Goal: Task Accomplishment & Management: Use online tool/utility

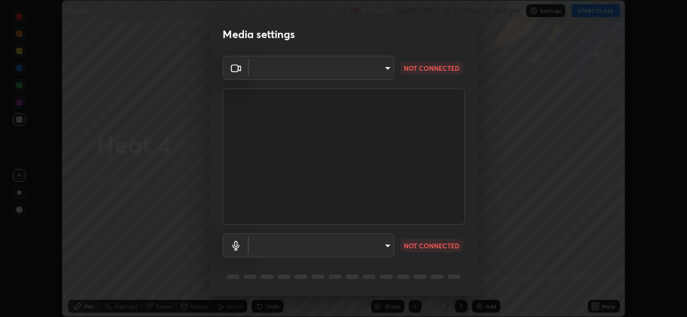
scroll to position [35, 0]
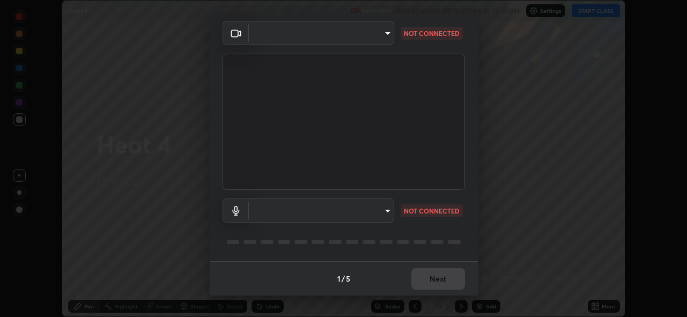
type input "cf4cade584ede8fb560bca5df173c6e0c2fab346f0fe5c0e134d57ffae5dbcad"
type input "default"
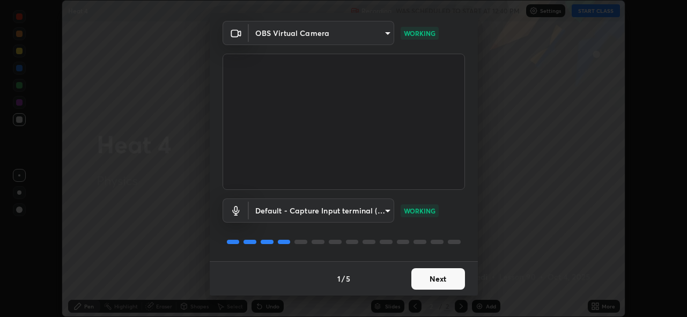
click at [446, 281] on button "Next" at bounding box center [438, 278] width 54 height 21
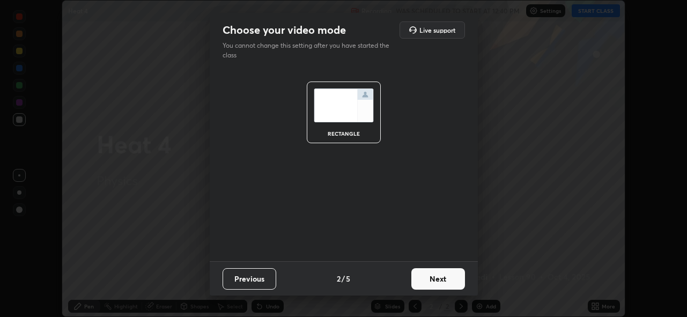
click at [446, 281] on button "Next" at bounding box center [438, 278] width 54 height 21
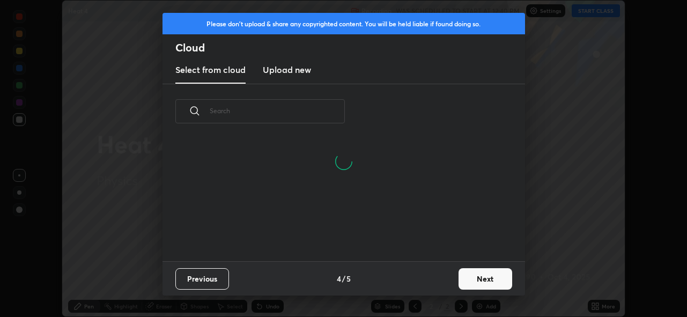
click at [475, 284] on button "Next" at bounding box center [486, 278] width 54 height 21
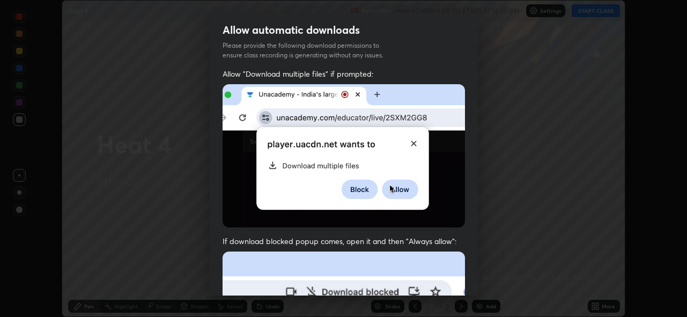
click at [228, 180] on img at bounding box center [344, 155] width 242 height 143
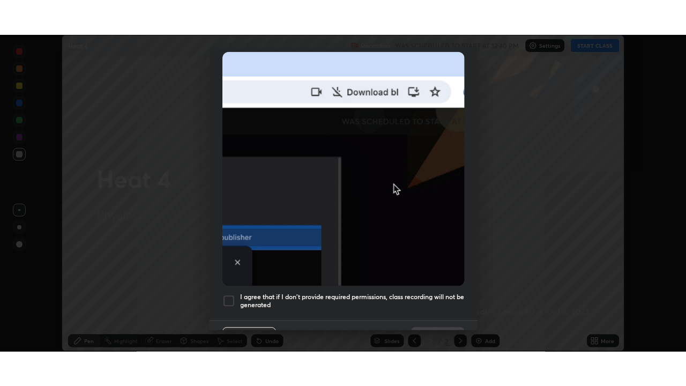
scroll to position [254, 0]
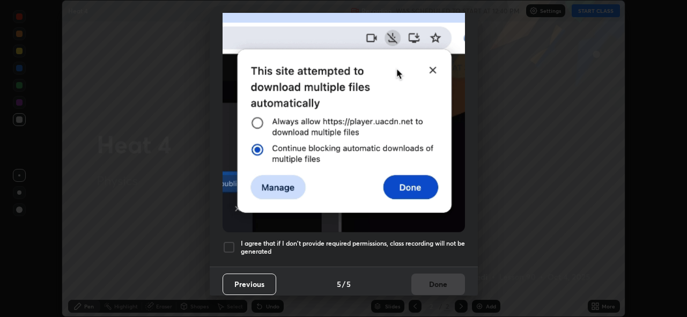
click at [228, 241] on div at bounding box center [229, 247] width 13 height 13
click at [421, 280] on button "Done" at bounding box center [438, 284] width 54 height 21
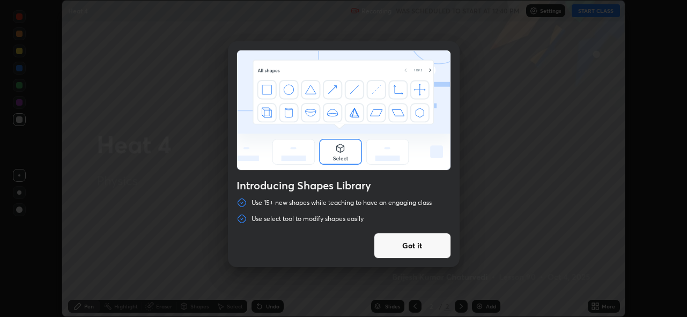
click at [598, 10] on div "Introducing Shapes Library Use 15+ new shapes while teaching to have an engagin…" at bounding box center [343, 158] width 687 height 317
click at [404, 247] on button "Got it" at bounding box center [412, 246] width 77 height 26
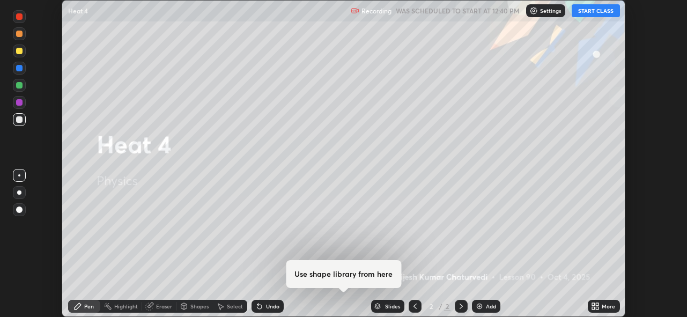
click at [598, 12] on button "START CLASS" at bounding box center [596, 10] width 48 height 13
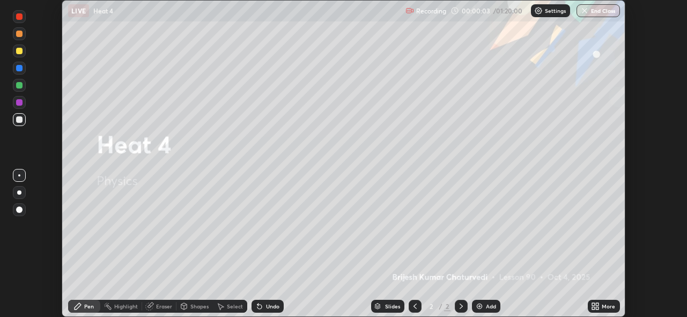
click at [492, 305] on div "Add" at bounding box center [491, 306] width 10 height 5
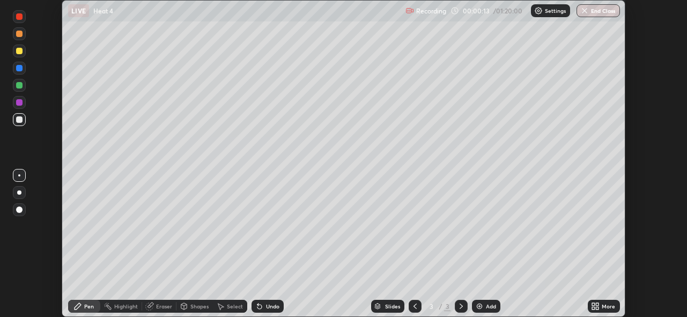
click at [596, 304] on icon at bounding box center [597, 304] width 3 height 3
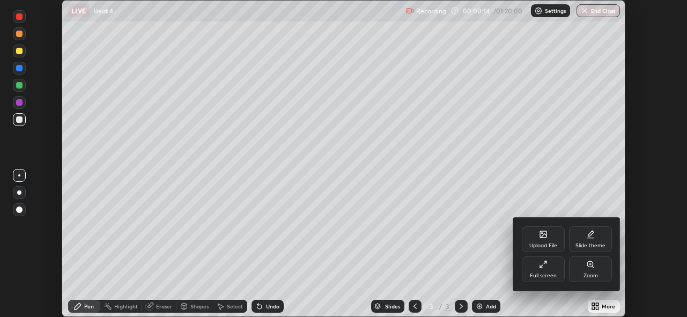
click at [546, 273] on div "Full screen" at bounding box center [543, 275] width 27 height 5
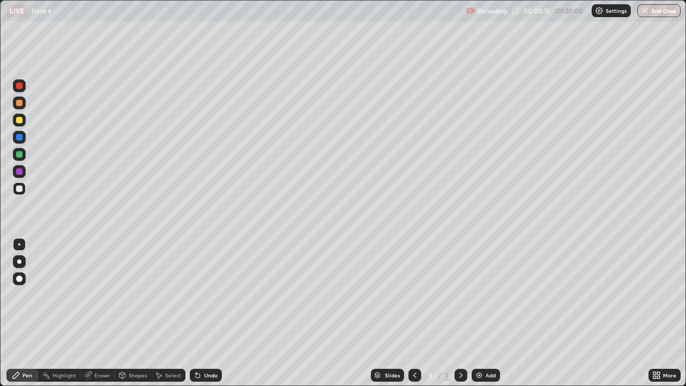
scroll to position [386, 686]
click at [213, 316] on div "Undo" at bounding box center [210, 375] width 13 height 5
click at [19, 156] on div at bounding box center [19, 154] width 6 height 6
click at [25, 190] on div at bounding box center [19, 188] width 13 height 13
click at [99, 316] on div "Eraser" at bounding box center [102, 375] width 16 height 5
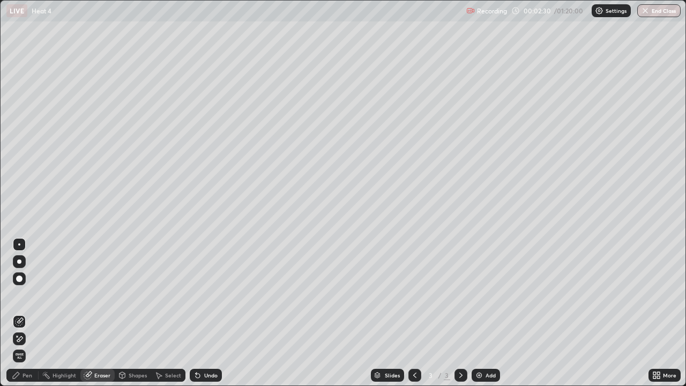
click at [27, 316] on div "Pen" at bounding box center [28, 375] width 10 height 5
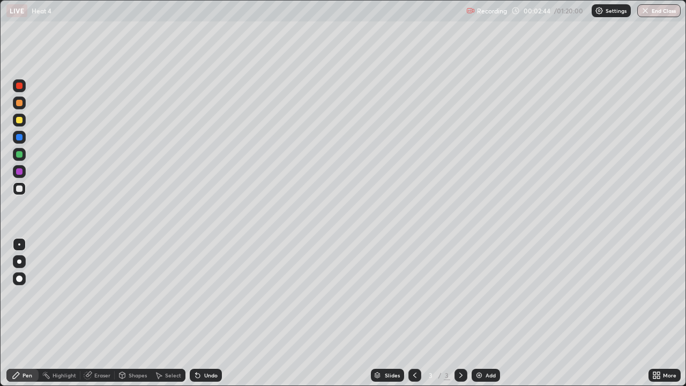
click at [206, 316] on div "Undo" at bounding box center [210, 375] width 13 height 5
click at [200, 316] on div "Undo" at bounding box center [206, 375] width 32 height 13
click at [201, 316] on icon at bounding box center [198, 375] width 9 height 9
click at [202, 316] on div "Undo" at bounding box center [206, 375] width 32 height 13
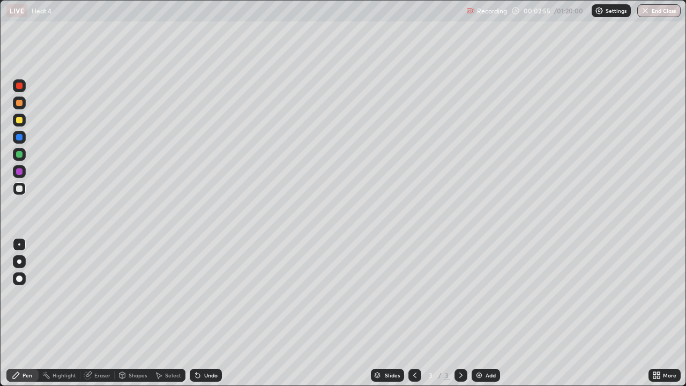
click at [202, 316] on div "Undo" at bounding box center [206, 375] width 32 height 13
click at [206, 316] on div "Undo" at bounding box center [210, 375] width 13 height 5
click at [160, 316] on icon at bounding box center [158, 375] width 9 height 9
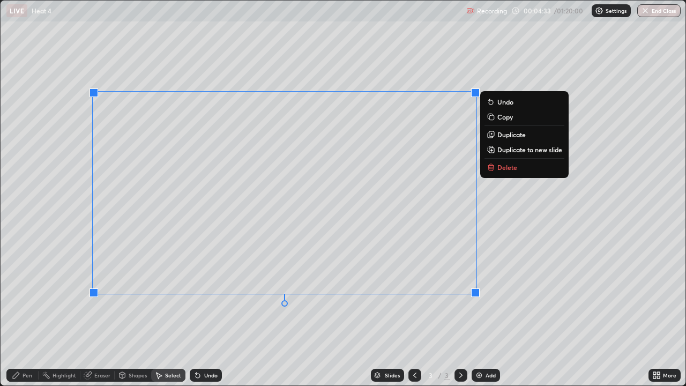
click at [504, 165] on p "Delete" at bounding box center [508, 167] width 20 height 9
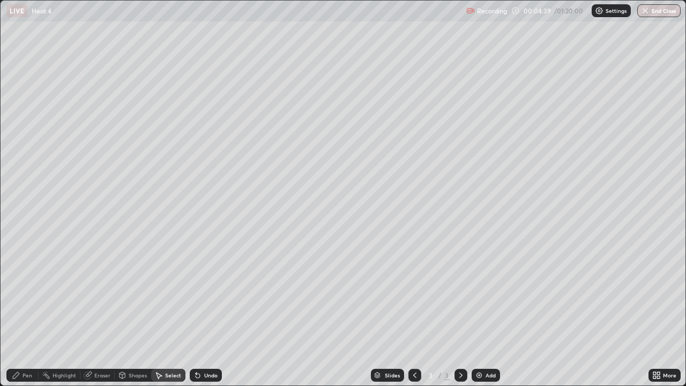
click at [27, 316] on div "Pen" at bounding box center [28, 375] width 10 height 5
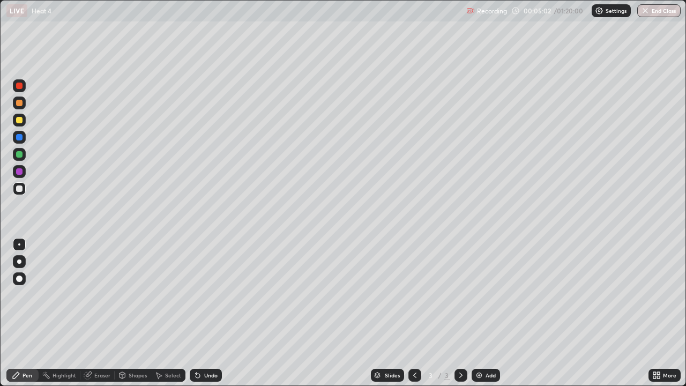
click at [208, 316] on div "Undo" at bounding box center [210, 375] width 13 height 5
click at [204, 316] on div "Undo" at bounding box center [210, 375] width 13 height 5
click at [207, 316] on div "Undo" at bounding box center [210, 375] width 13 height 5
click at [95, 316] on div "Eraser" at bounding box center [97, 375] width 34 height 13
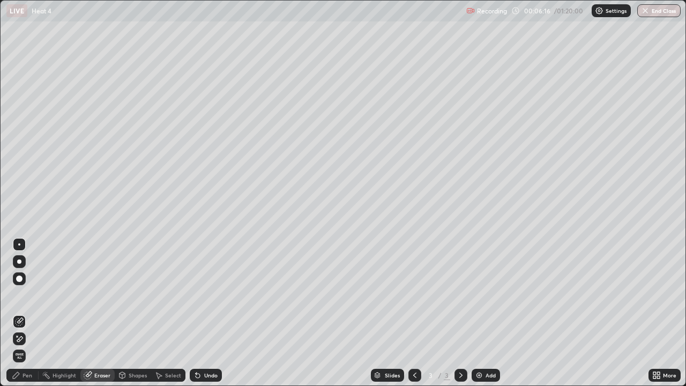
click at [31, 316] on div "Pen" at bounding box center [28, 375] width 10 height 5
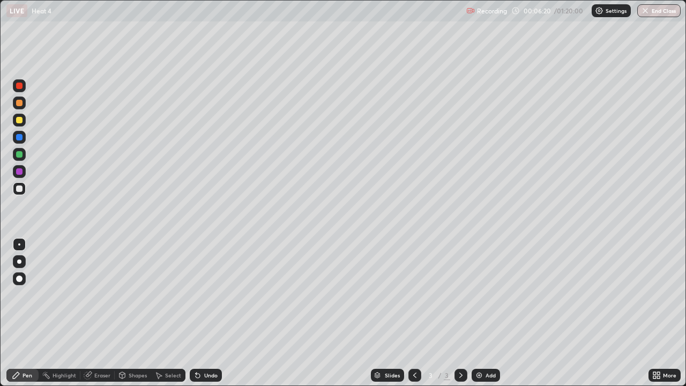
click at [92, 316] on div "Eraser" at bounding box center [97, 375] width 34 height 13
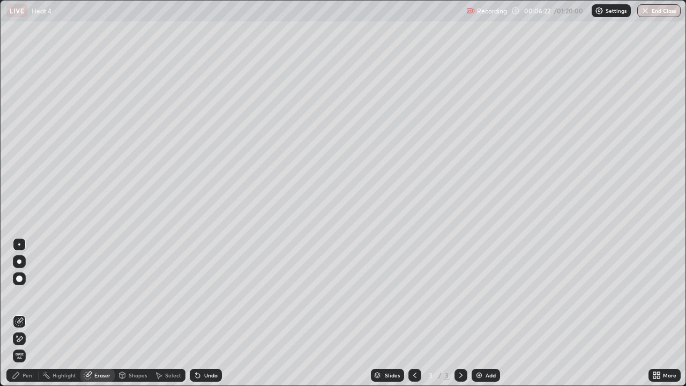
click at [24, 316] on div "Pen" at bounding box center [22, 375] width 32 height 13
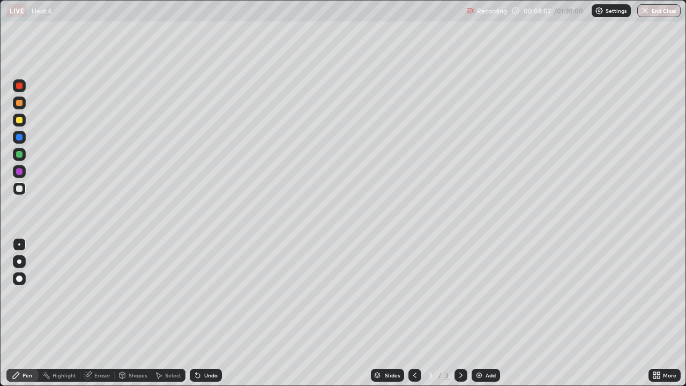
click at [209, 316] on div "Undo" at bounding box center [210, 375] width 13 height 5
click at [482, 316] on img at bounding box center [479, 375] width 9 height 9
click at [415, 316] on icon at bounding box center [415, 375] width 9 height 9
click at [460, 316] on icon at bounding box center [461, 375] width 9 height 9
click at [19, 173] on div at bounding box center [19, 171] width 6 height 6
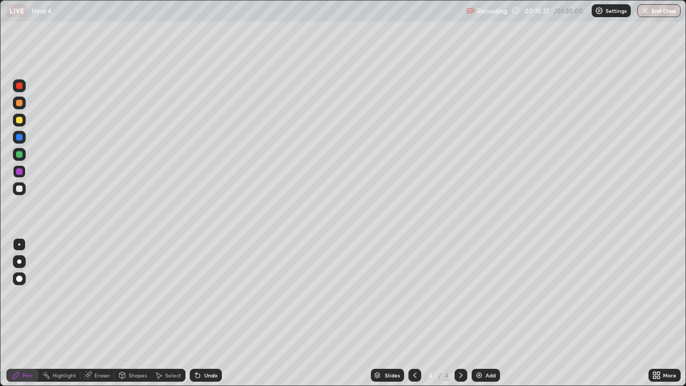
click at [19, 189] on div at bounding box center [19, 189] width 6 height 6
click at [22, 153] on div at bounding box center [19, 154] width 6 height 6
click at [19, 120] on div at bounding box center [19, 120] width 6 height 6
click at [208, 316] on div "Undo" at bounding box center [210, 375] width 13 height 5
click at [207, 316] on div "Undo" at bounding box center [210, 375] width 13 height 5
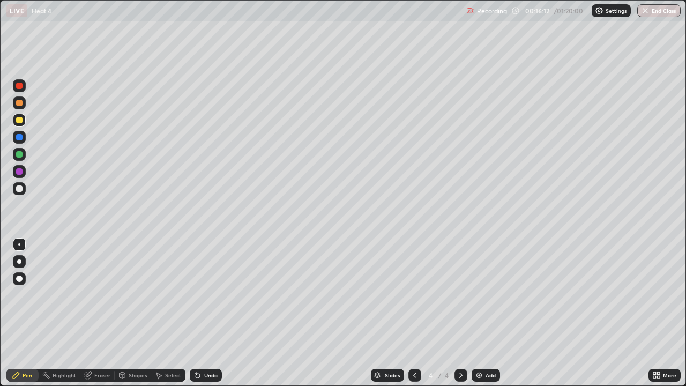
click at [210, 316] on div "Undo" at bounding box center [210, 375] width 13 height 5
click at [486, 316] on div "Add" at bounding box center [491, 375] width 10 height 5
click at [21, 189] on div at bounding box center [19, 189] width 6 height 6
click at [208, 316] on div "Undo" at bounding box center [210, 375] width 13 height 5
click at [24, 156] on div at bounding box center [19, 154] width 13 height 13
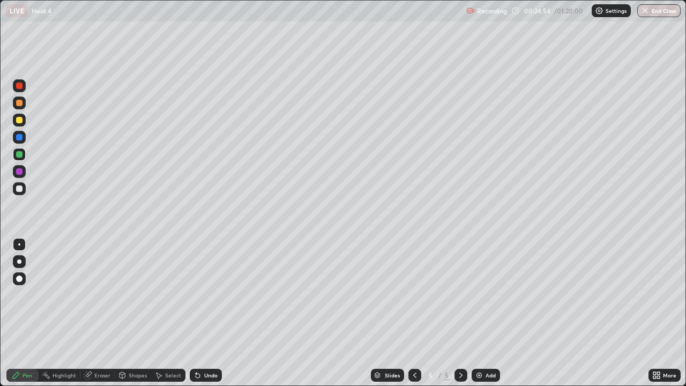
click at [208, 316] on div "Undo" at bounding box center [210, 375] width 13 height 5
click at [460, 316] on icon at bounding box center [461, 375] width 9 height 9
click at [482, 316] on img at bounding box center [479, 375] width 9 height 9
click at [205, 316] on div "Undo" at bounding box center [210, 375] width 13 height 5
click at [484, 316] on div "Add" at bounding box center [486, 375] width 28 height 13
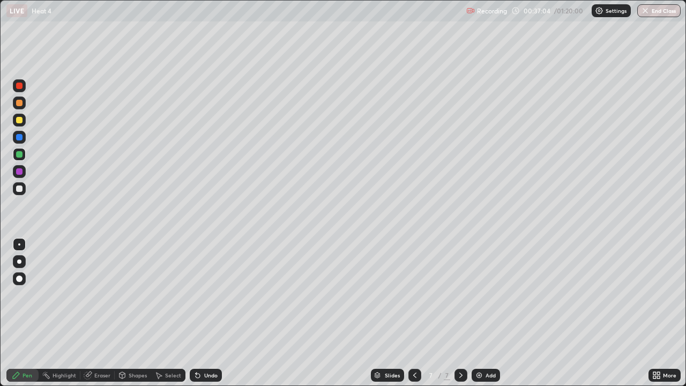
click at [212, 316] on div "Undo" at bounding box center [210, 375] width 13 height 5
click at [211, 316] on div "Undo" at bounding box center [210, 375] width 13 height 5
click at [200, 316] on icon at bounding box center [198, 375] width 9 height 9
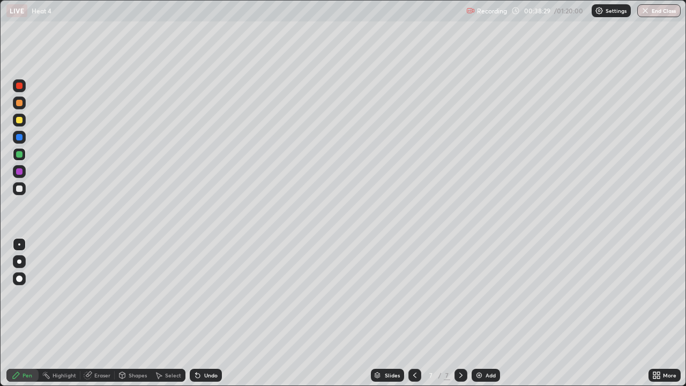
click at [213, 316] on div "Undo" at bounding box center [210, 375] width 13 height 5
click at [211, 316] on div "Undo" at bounding box center [210, 375] width 13 height 5
click at [208, 316] on div "Undo" at bounding box center [206, 375] width 32 height 13
click at [204, 316] on div "Undo" at bounding box center [210, 375] width 13 height 5
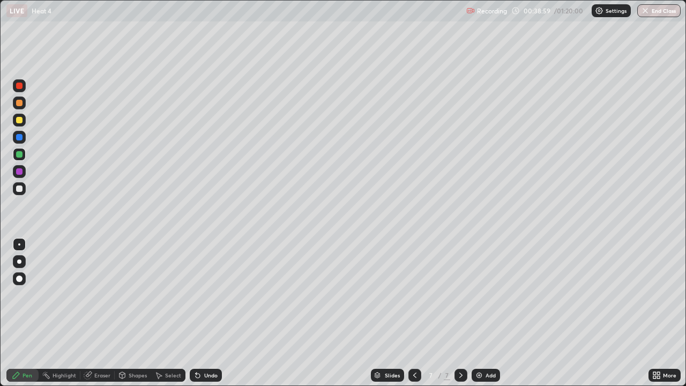
click at [205, 316] on div "Undo" at bounding box center [210, 375] width 13 height 5
click at [99, 316] on div "Eraser" at bounding box center [102, 375] width 16 height 5
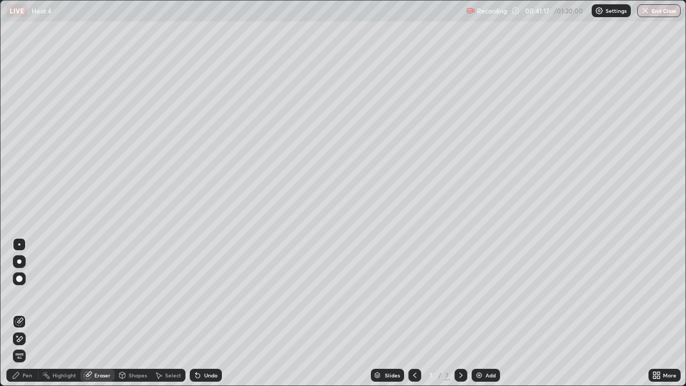
click at [26, 316] on div "Pen" at bounding box center [28, 375] width 10 height 5
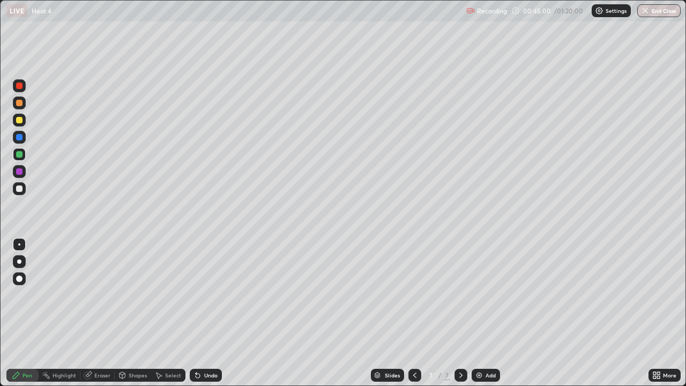
click at [489, 316] on div "Add" at bounding box center [491, 375] width 10 height 5
click at [21, 122] on div at bounding box center [19, 120] width 6 height 6
click at [487, 316] on div "Add" at bounding box center [491, 375] width 10 height 5
click at [104, 316] on div "Eraser" at bounding box center [102, 375] width 16 height 5
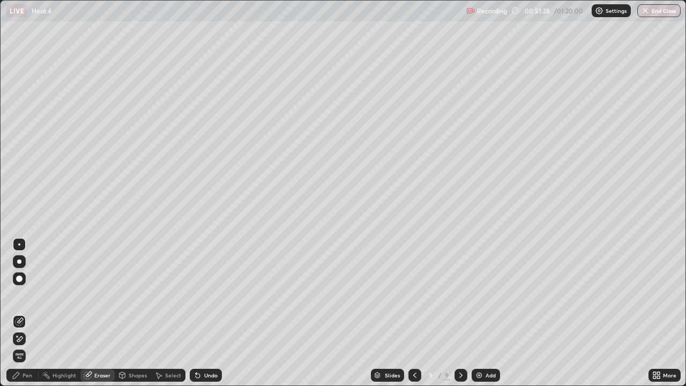
click at [208, 316] on div "Undo" at bounding box center [210, 375] width 13 height 5
click at [25, 316] on div "Pen" at bounding box center [28, 375] width 10 height 5
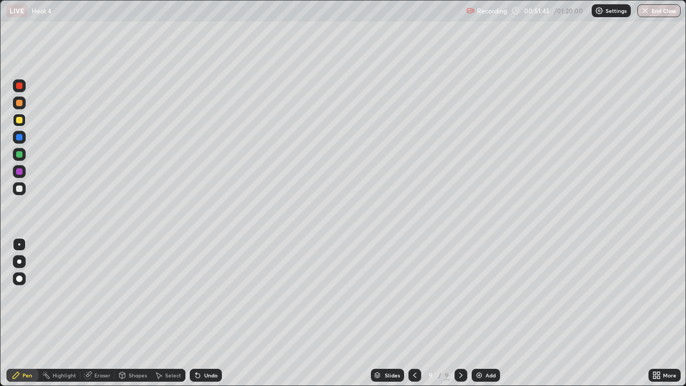
click at [208, 316] on div "Undo" at bounding box center [210, 375] width 13 height 5
click at [205, 316] on div "Undo" at bounding box center [210, 375] width 13 height 5
click at [212, 316] on div "Undo" at bounding box center [210, 375] width 13 height 5
click at [208, 316] on div "Undo" at bounding box center [210, 375] width 13 height 5
click at [204, 316] on div "Undo" at bounding box center [210, 375] width 13 height 5
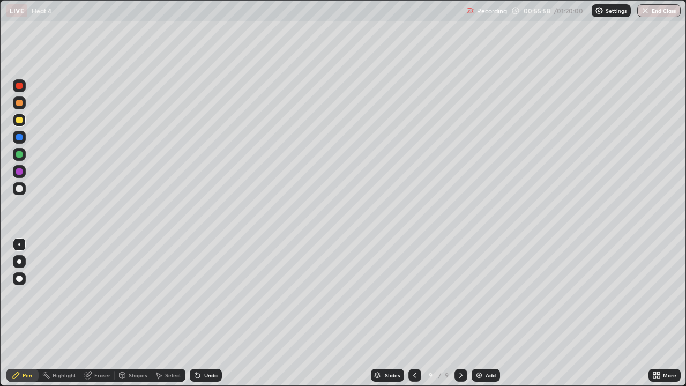
click at [21, 191] on div at bounding box center [19, 189] width 6 height 6
click at [206, 316] on div "Undo" at bounding box center [210, 375] width 13 height 5
click at [212, 316] on div "Undo" at bounding box center [210, 375] width 13 height 5
click at [208, 316] on div "Undo" at bounding box center [210, 375] width 13 height 5
click at [205, 316] on div "Undo" at bounding box center [206, 375] width 32 height 13
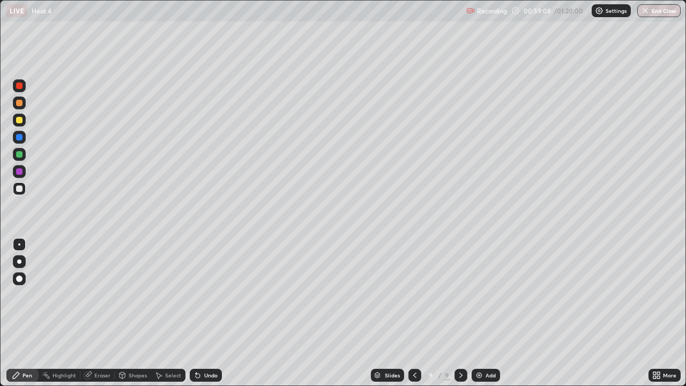
click at [205, 316] on div "Undo" at bounding box center [206, 375] width 32 height 13
click at [206, 316] on div "Undo" at bounding box center [210, 375] width 13 height 5
click at [209, 316] on div "Undo" at bounding box center [210, 375] width 13 height 5
click at [204, 316] on div "Undo" at bounding box center [210, 375] width 13 height 5
click at [202, 316] on div "Undo" at bounding box center [206, 375] width 32 height 13
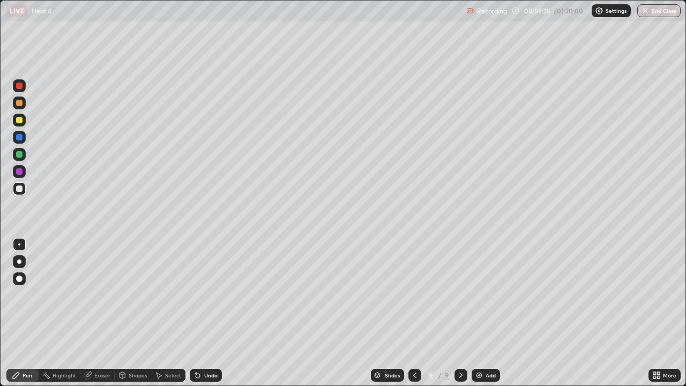
click at [201, 316] on div "Undo" at bounding box center [206, 375] width 32 height 13
click at [202, 316] on div "Undo" at bounding box center [206, 375] width 32 height 13
click at [203, 316] on div "Undo" at bounding box center [206, 375] width 32 height 13
click at [209, 316] on div "Undo" at bounding box center [210, 375] width 13 height 5
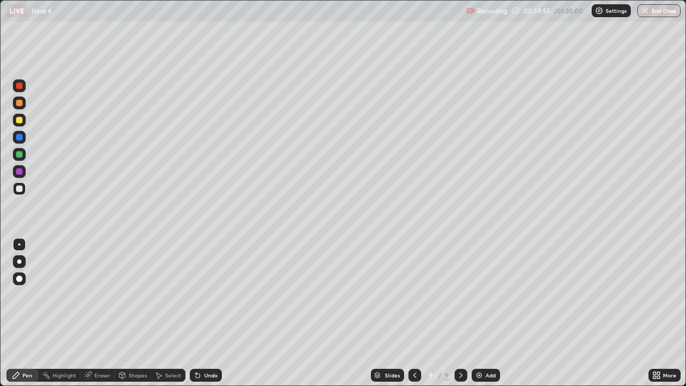
click at [211, 316] on div "Undo" at bounding box center [210, 375] width 13 height 5
click at [215, 316] on div "Undo" at bounding box center [206, 375] width 32 height 13
click at [217, 316] on div "Undo" at bounding box center [206, 375] width 32 height 13
click at [210, 316] on div "Undo" at bounding box center [210, 375] width 13 height 5
click at [208, 316] on div "Undo" at bounding box center [206, 375] width 32 height 13
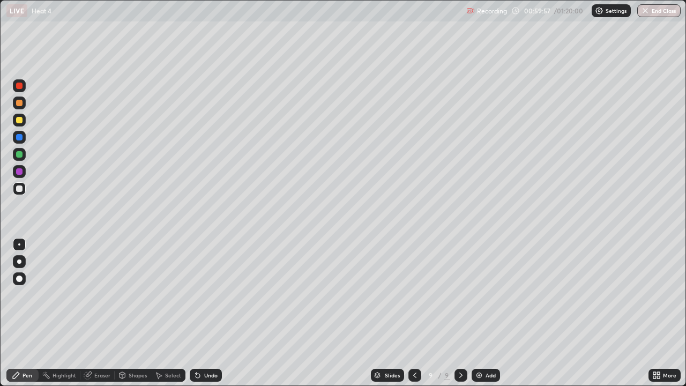
click at [206, 316] on div "Undo" at bounding box center [206, 375] width 32 height 13
click at [97, 316] on div "Eraser" at bounding box center [102, 375] width 16 height 5
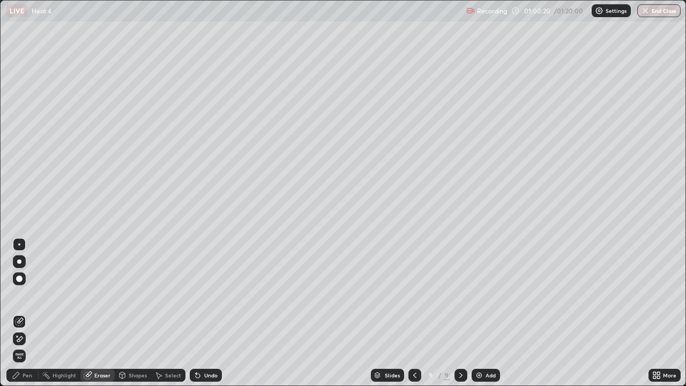
click at [32, 316] on div "Pen" at bounding box center [22, 375] width 32 height 13
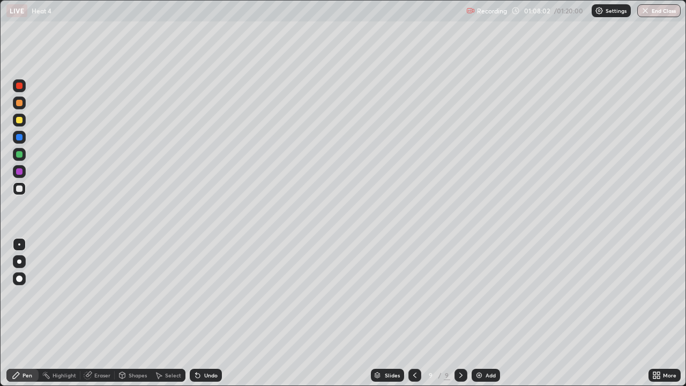
click at [460, 316] on icon at bounding box center [461, 375] width 3 height 5
click at [478, 316] on img at bounding box center [479, 375] width 9 height 9
click at [23, 103] on div at bounding box center [19, 103] width 13 height 13
click at [20, 174] on div at bounding box center [19, 171] width 6 height 6
click at [206, 316] on div "Undo" at bounding box center [210, 375] width 13 height 5
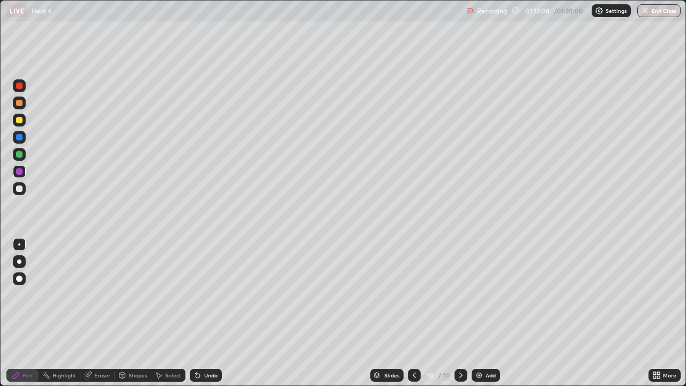
click at [209, 316] on div "Undo" at bounding box center [210, 375] width 13 height 5
click at [20, 190] on div at bounding box center [19, 189] width 6 height 6
click at [206, 316] on div "Undo" at bounding box center [210, 375] width 13 height 5
click at [205, 316] on div "Undo" at bounding box center [210, 375] width 13 height 5
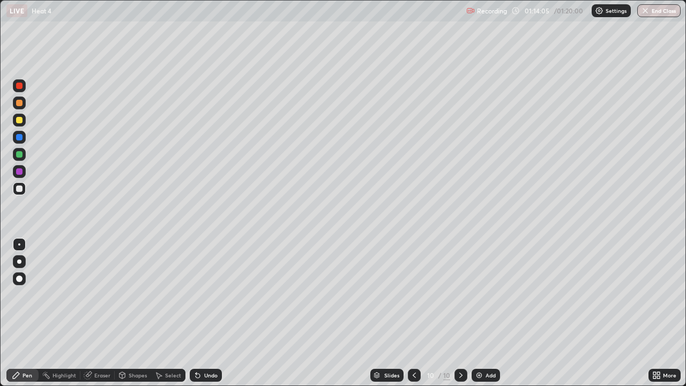
click at [205, 316] on div "Undo" at bounding box center [210, 375] width 13 height 5
click at [488, 316] on div "Add" at bounding box center [491, 375] width 10 height 5
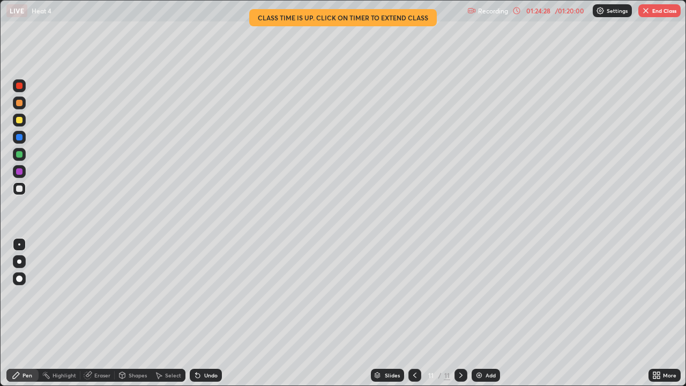
click at [661, 14] on button "End Class" at bounding box center [660, 10] width 42 height 13
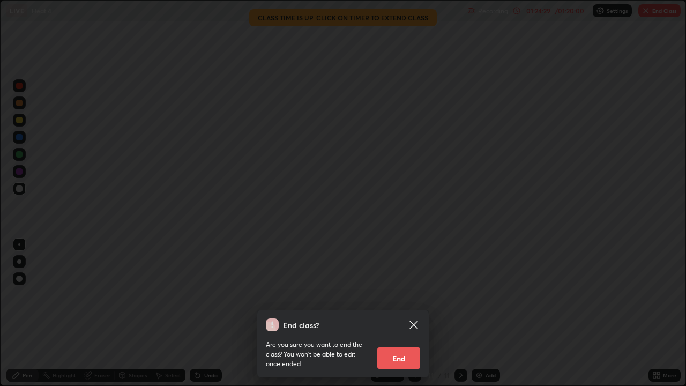
click at [389, 316] on button "End" at bounding box center [399, 358] width 43 height 21
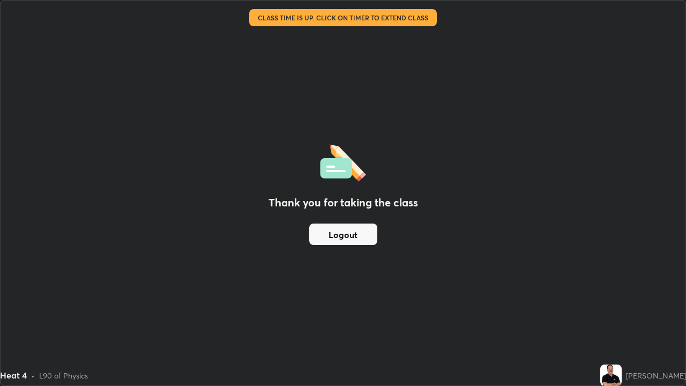
click at [336, 235] on button "Logout" at bounding box center [343, 234] width 68 height 21
